Goal: Task Accomplishment & Management: Use online tool/utility

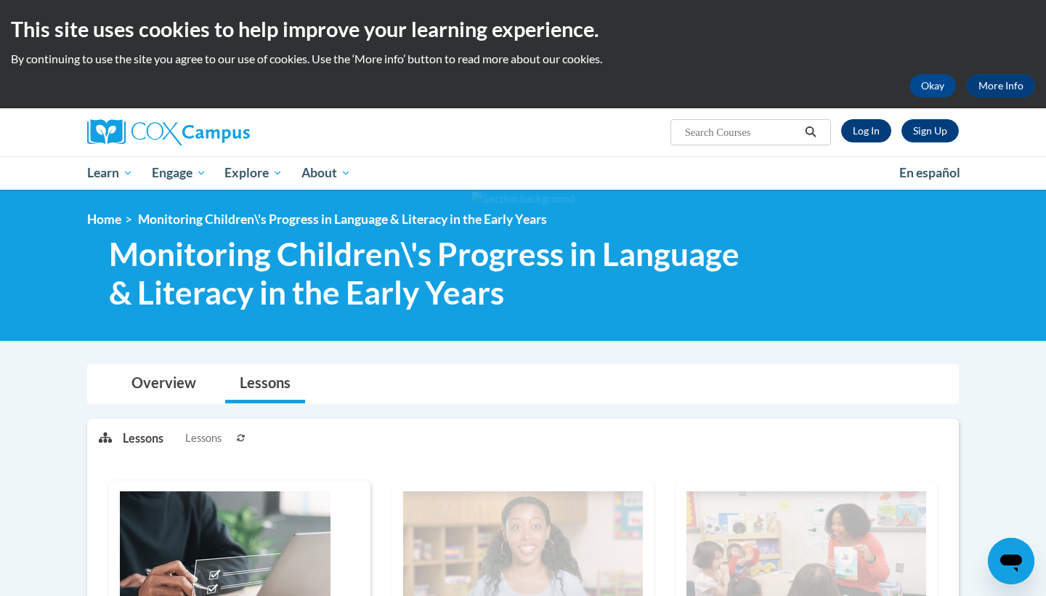
click at [872, 131] on link "Log In" at bounding box center [866, 130] width 50 height 23
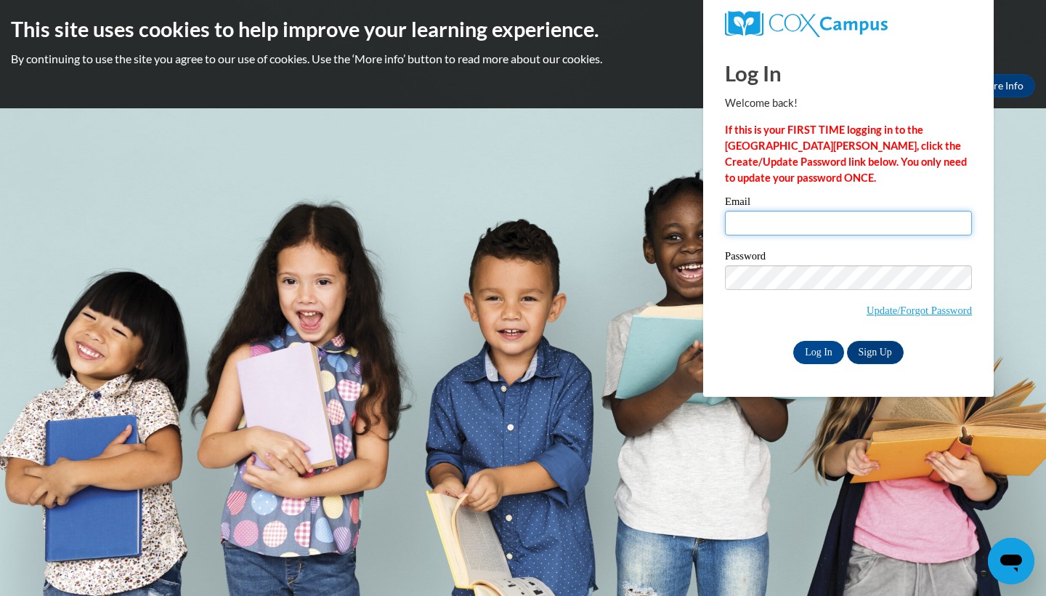
type input "kgill@cub.uca.edu"
click at [827, 345] on input "Log In" at bounding box center [818, 352] width 51 height 23
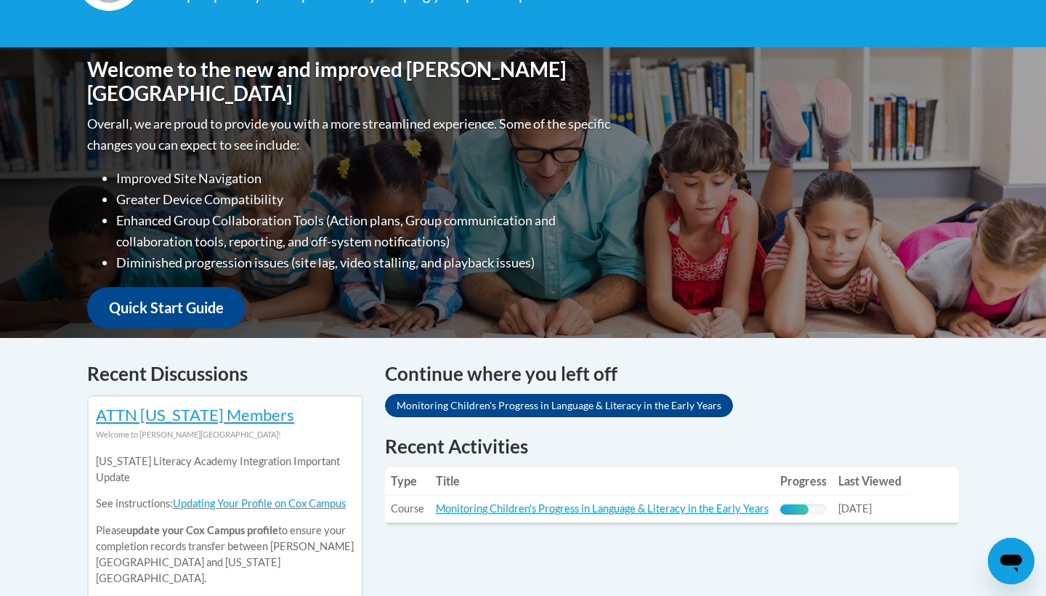
scroll to position [280, 0]
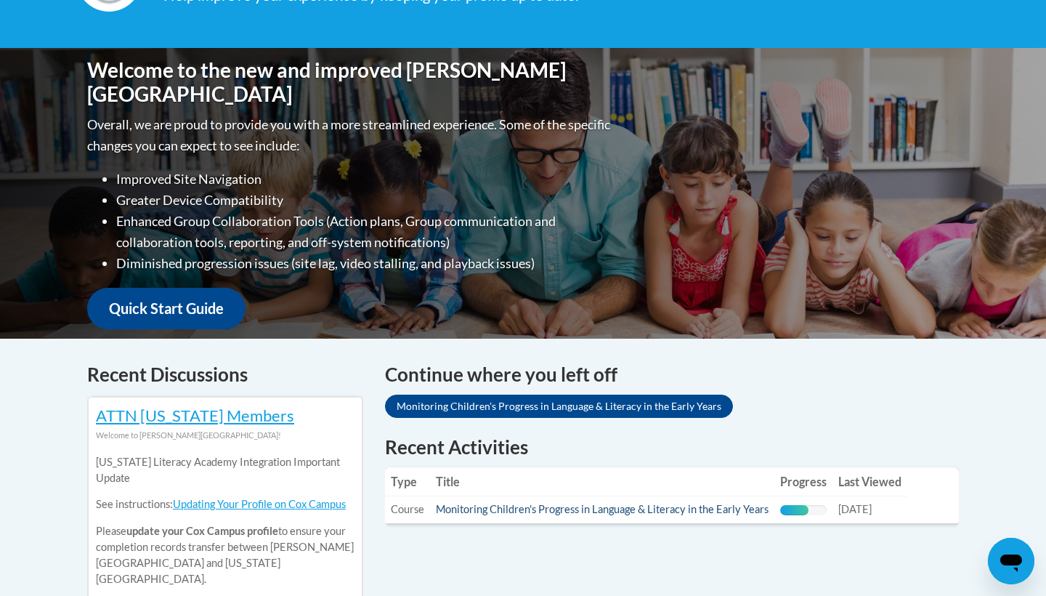
click at [686, 509] on link "Monitoring Children's Progress in Language & Literacy in the Early Years" at bounding box center [602, 509] width 333 height 12
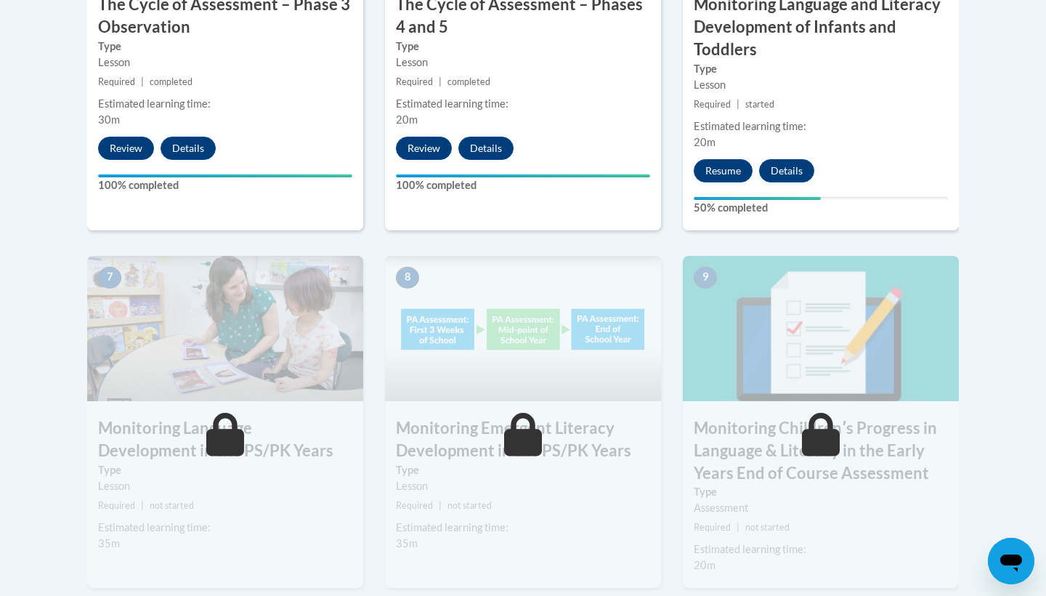
scroll to position [1093, 0]
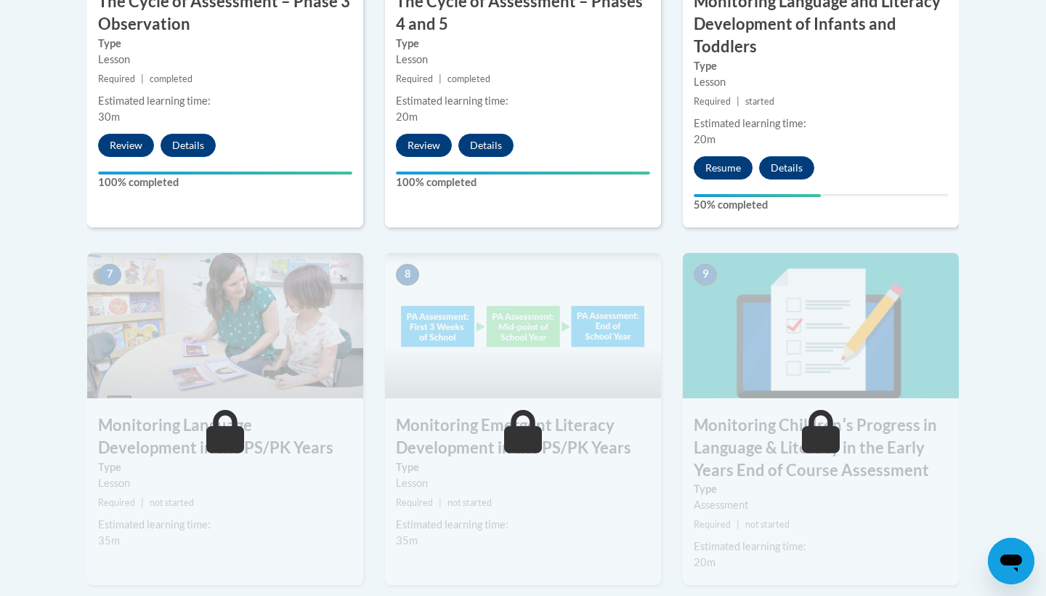
click at [742, 165] on button "Resume" at bounding box center [723, 167] width 59 height 23
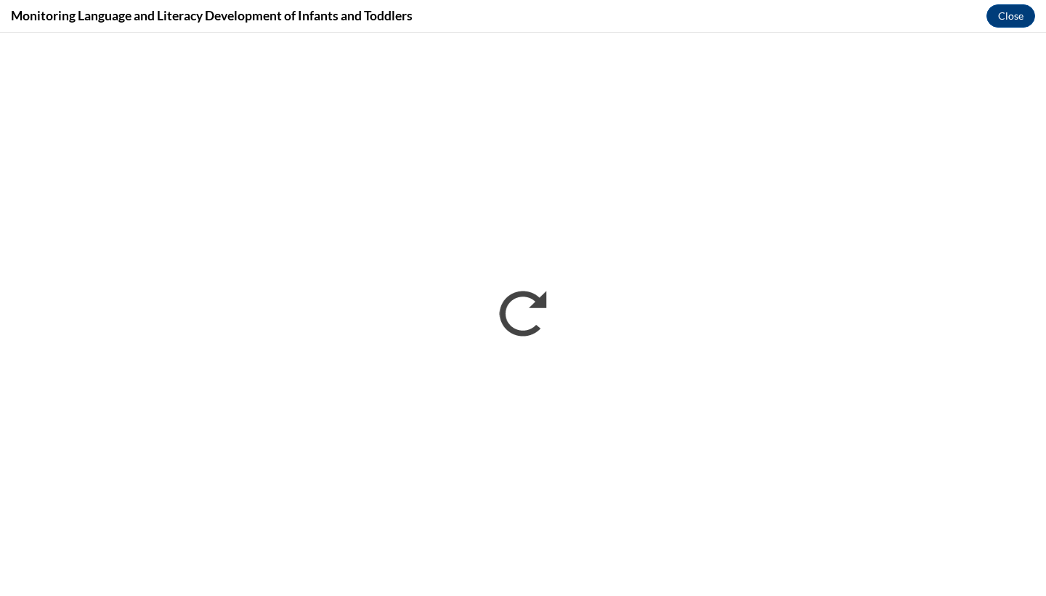
scroll to position [0, 0]
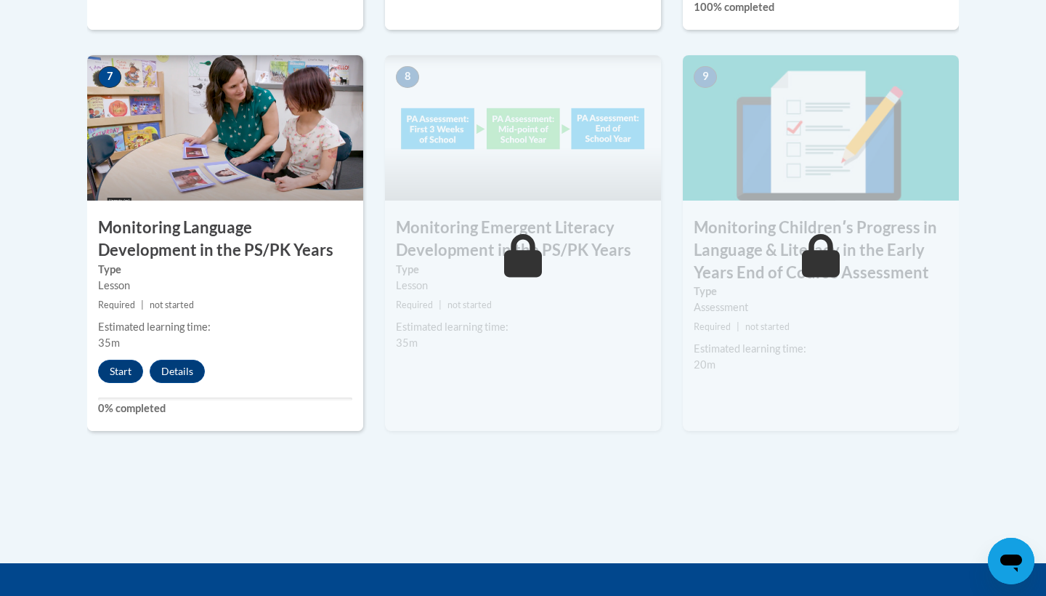
scroll to position [1294, 0]
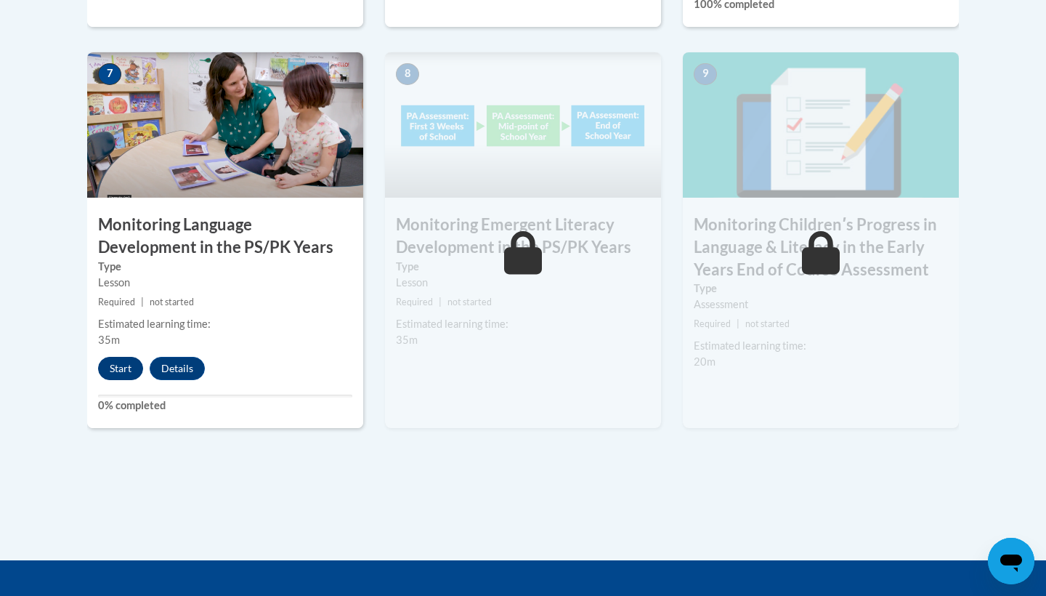
click at [129, 360] on button "Start" at bounding box center [120, 368] width 45 height 23
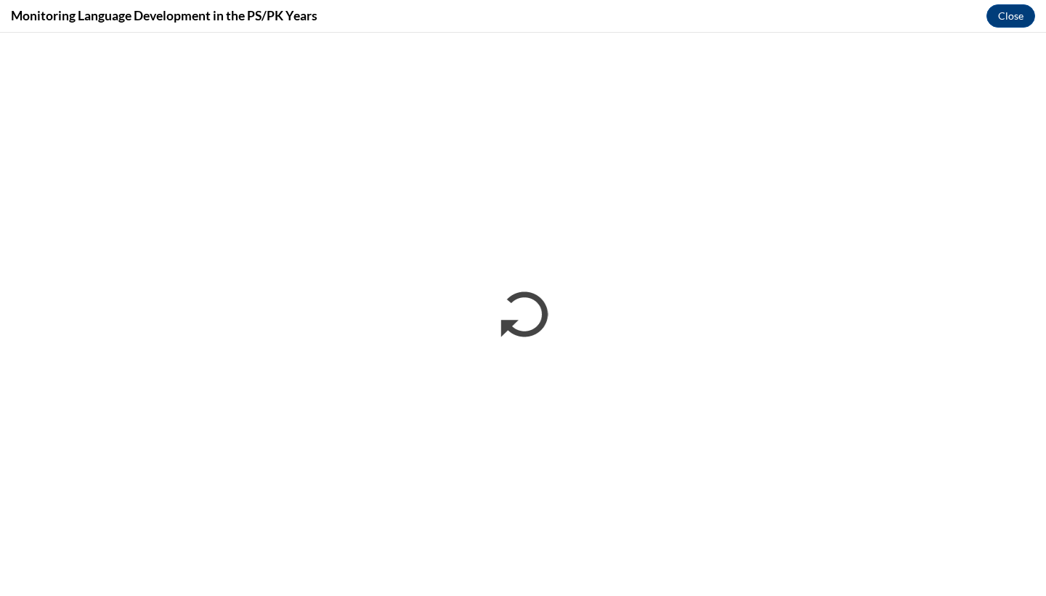
scroll to position [0, 0]
